Goal: Register for event/course

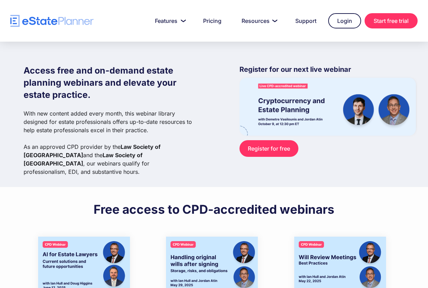
click at [298, 106] on img at bounding box center [328, 107] width 177 height 58
click at [290, 113] on img at bounding box center [328, 107] width 177 height 58
